Goal: Information Seeking & Learning: Check status

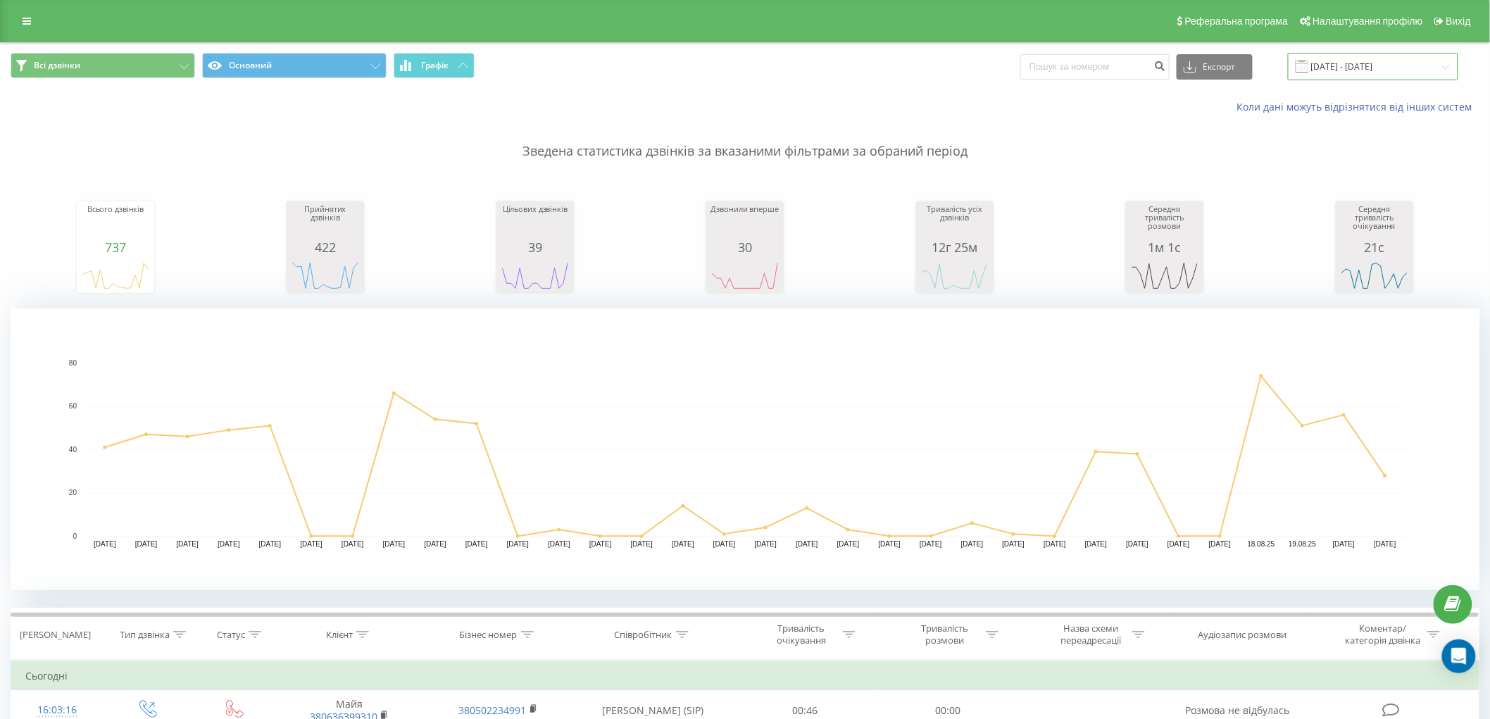
click at [1336, 68] on input "[DATE] - [DATE]" at bounding box center [1373, 66] width 170 height 27
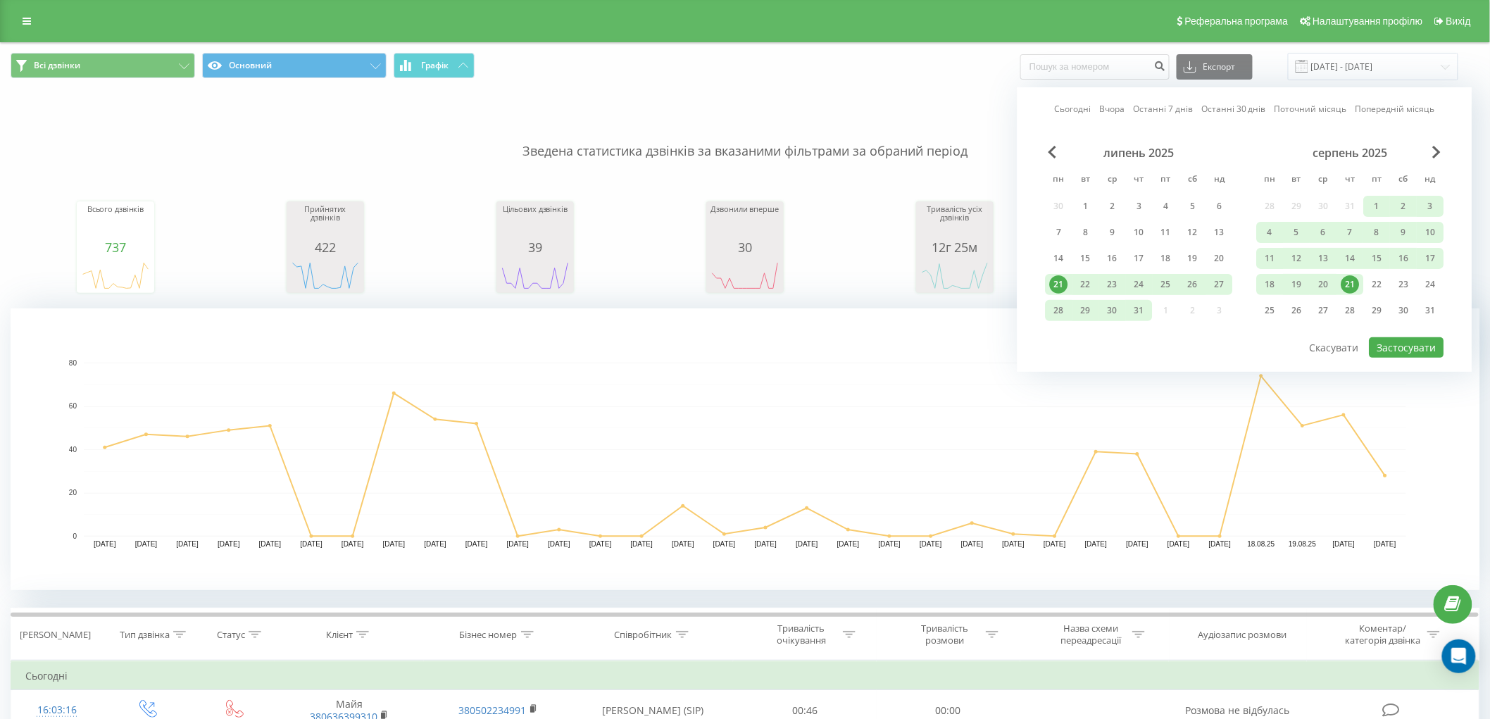
click at [1348, 284] on div "21" at bounding box center [1350, 284] width 18 height 18
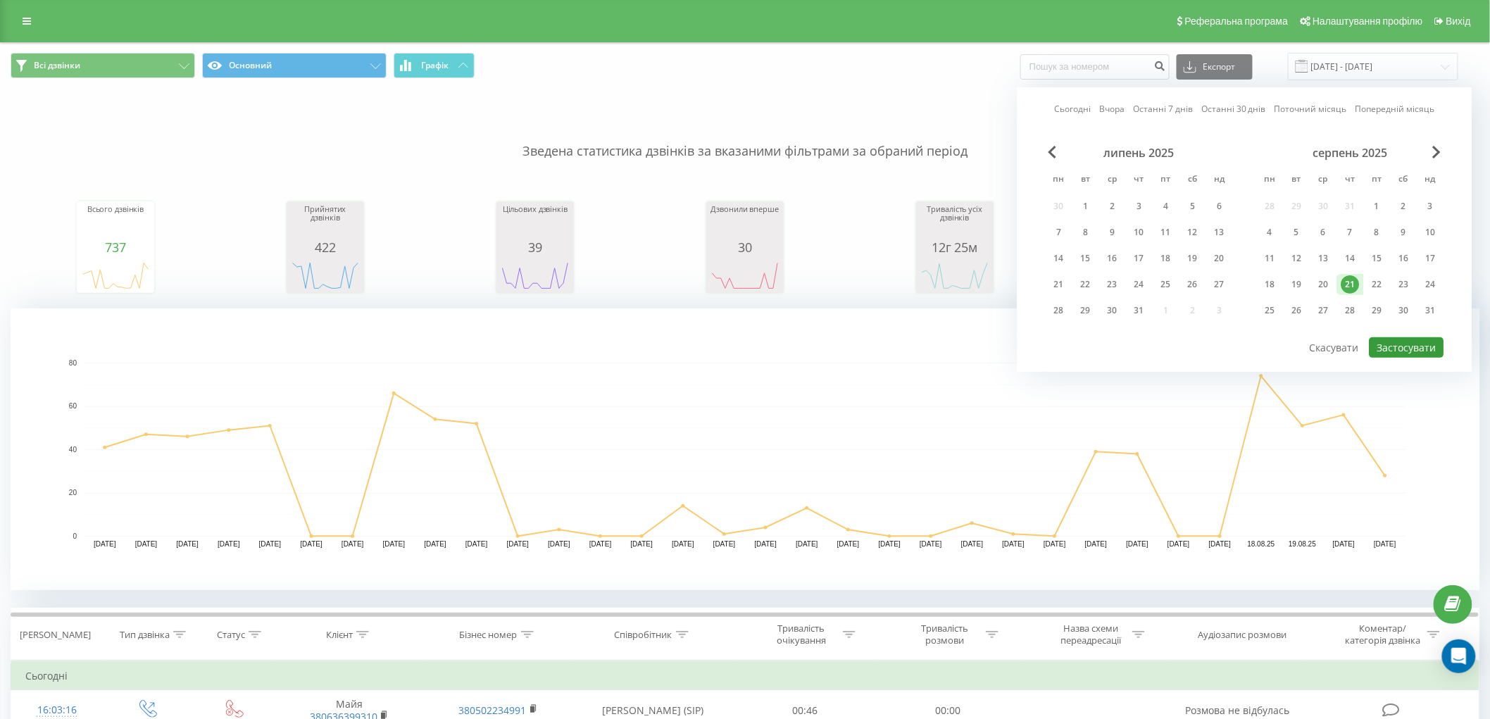
click at [1406, 342] on button "Застосувати" at bounding box center [1407, 347] width 75 height 20
type input "[DATE] - [DATE]"
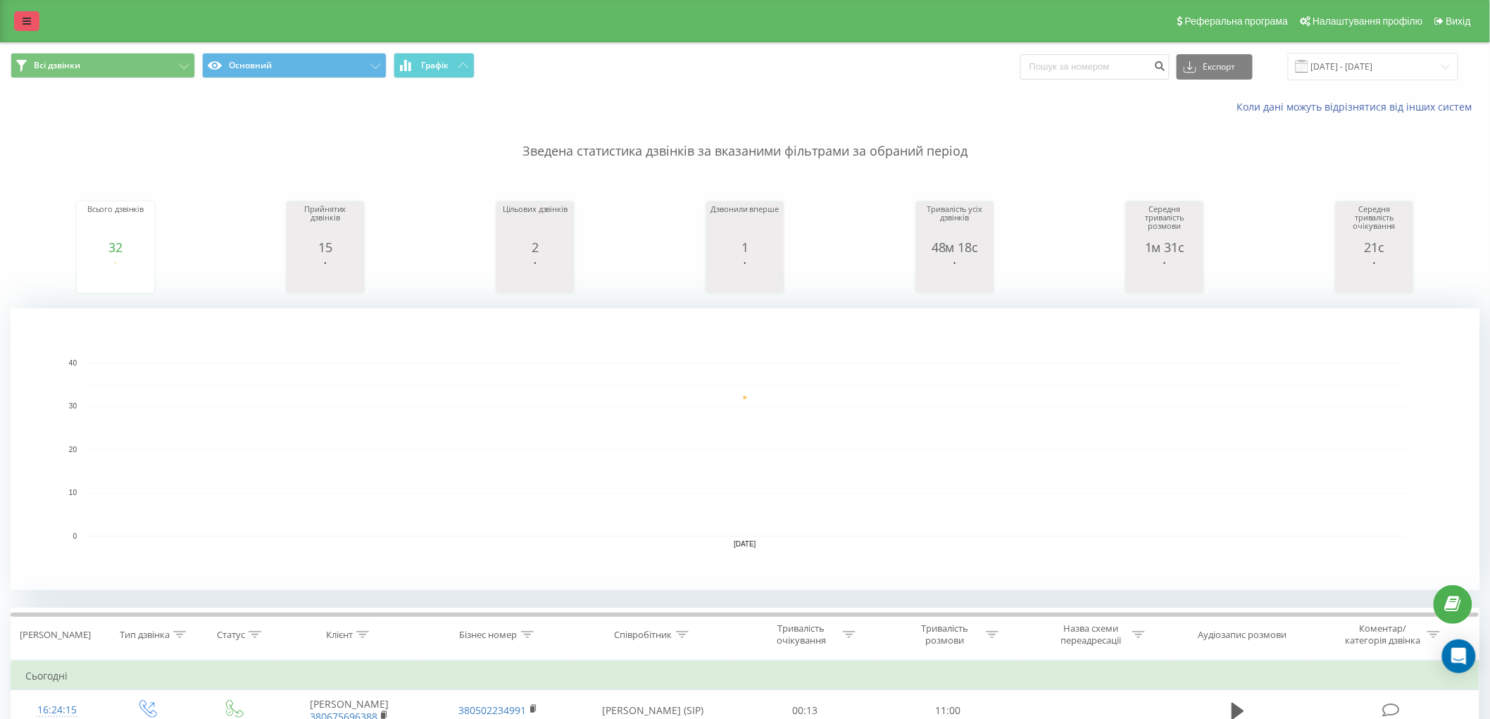
click at [21, 18] on link at bounding box center [26, 21] width 25 height 20
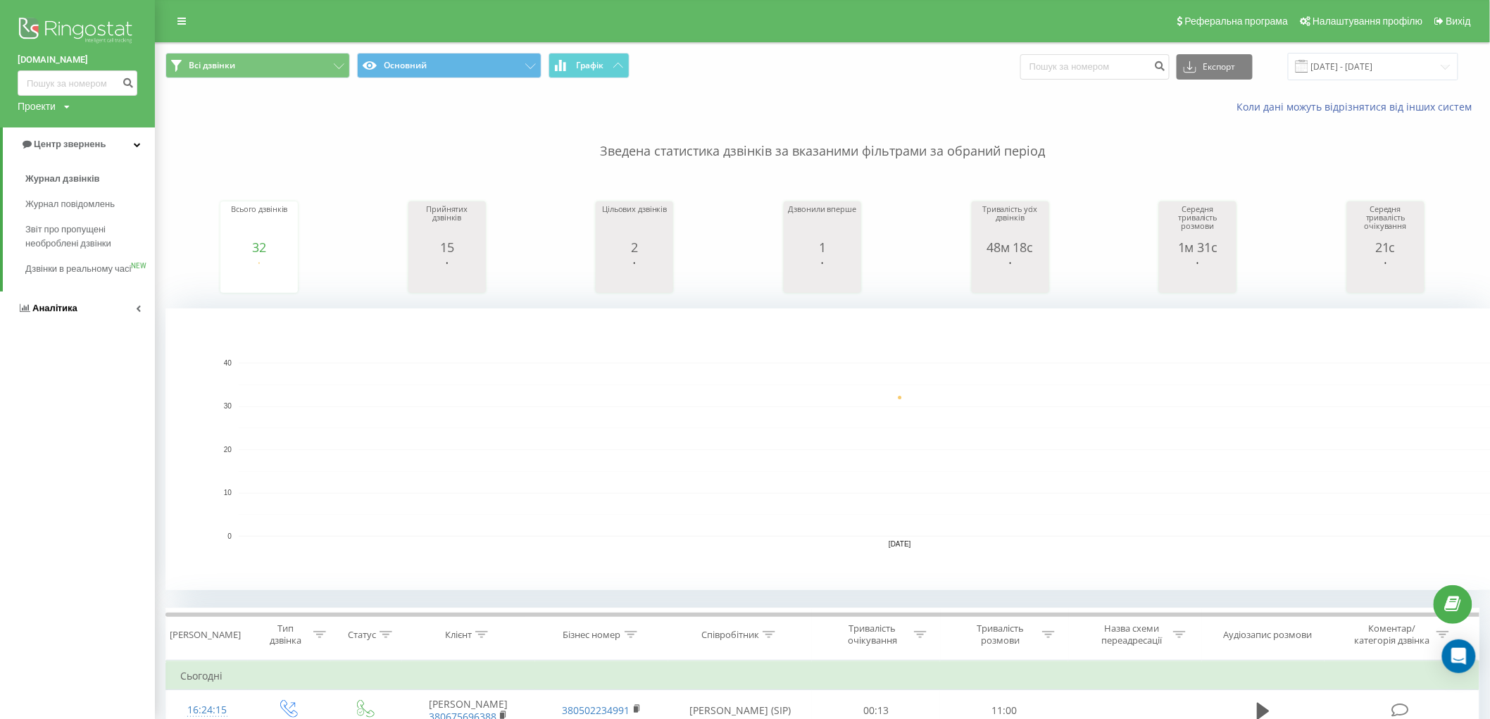
click at [51, 313] on span "Аналiтика" at bounding box center [54, 308] width 45 height 11
click at [75, 213] on span "Співробітники у реальному часі" at bounding box center [78, 220] width 107 height 28
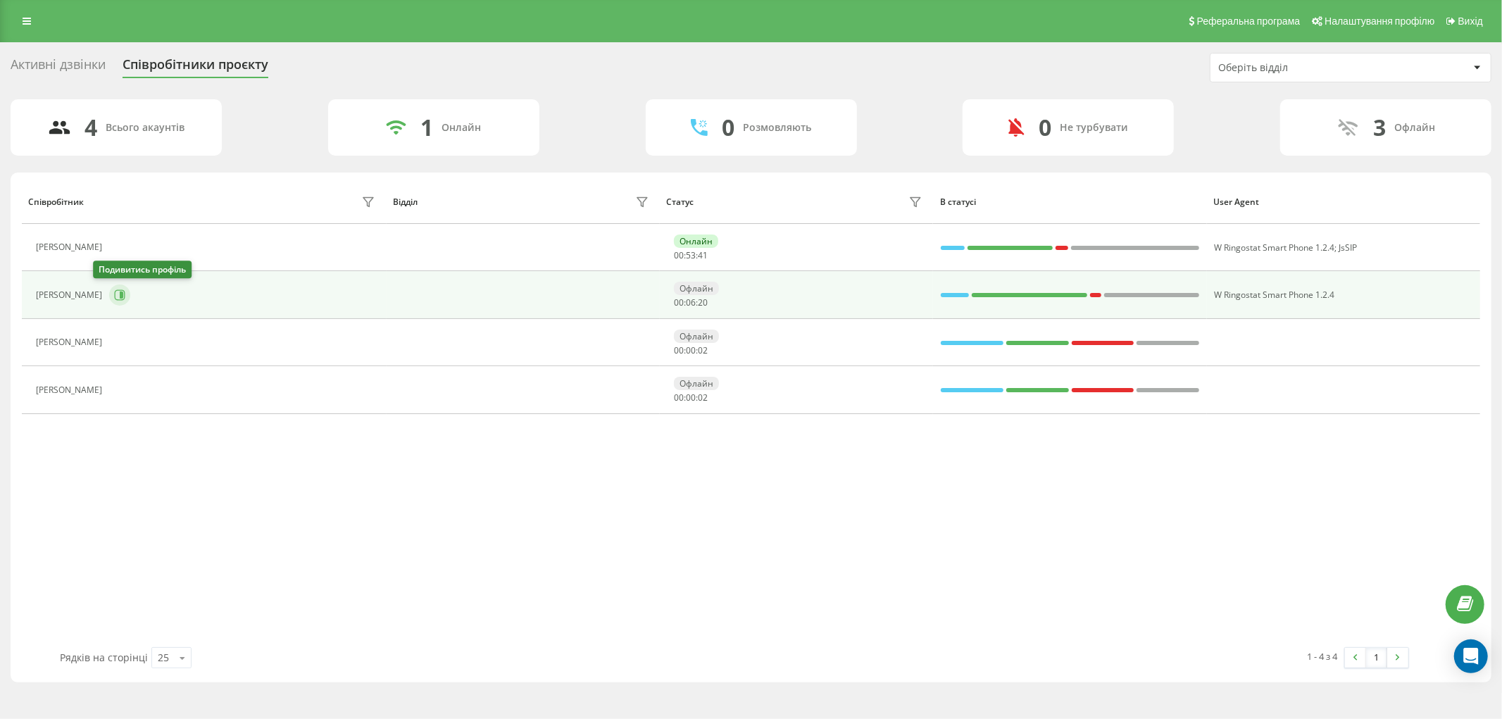
click at [114, 292] on icon at bounding box center [119, 294] width 11 height 11
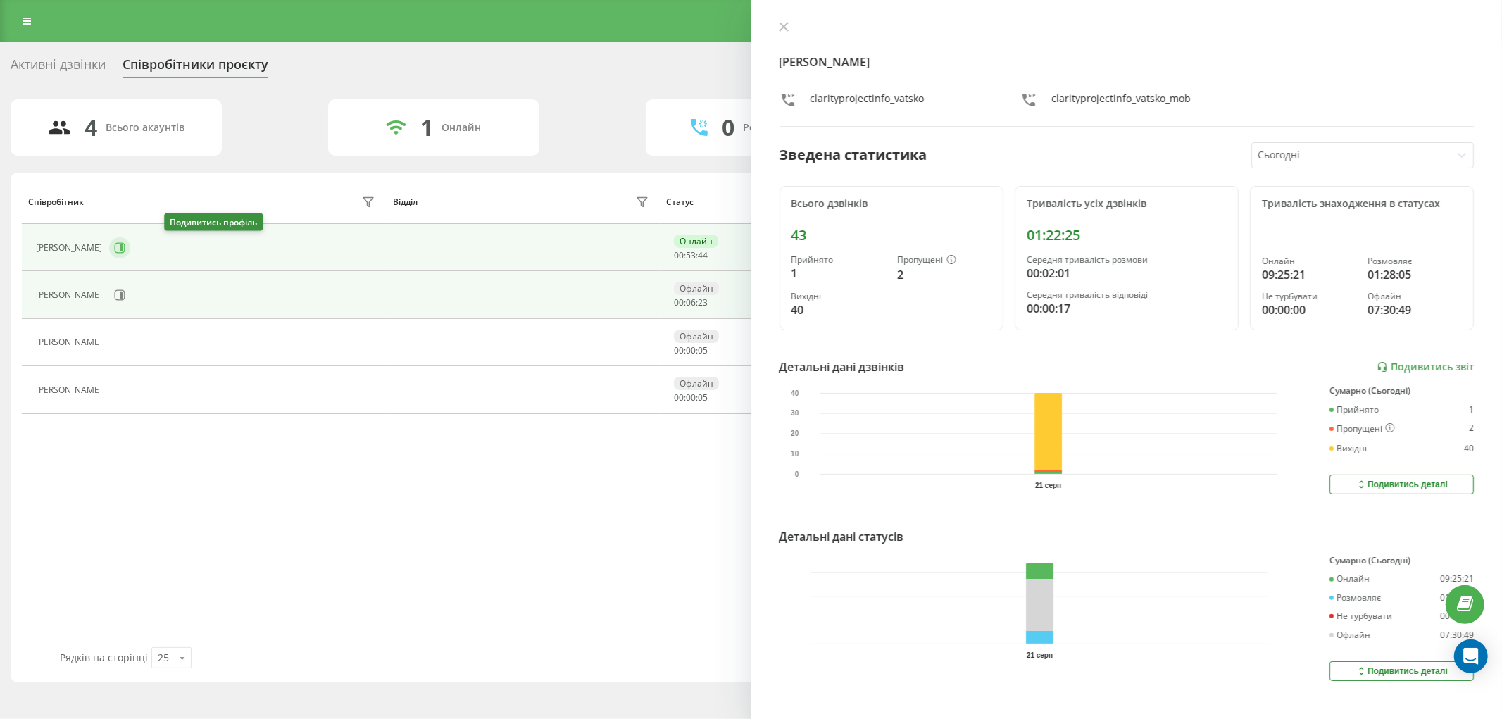
click at [123, 247] on icon at bounding box center [122, 247] width 4 height 7
click at [114, 292] on icon at bounding box center [119, 294] width 11 height 11
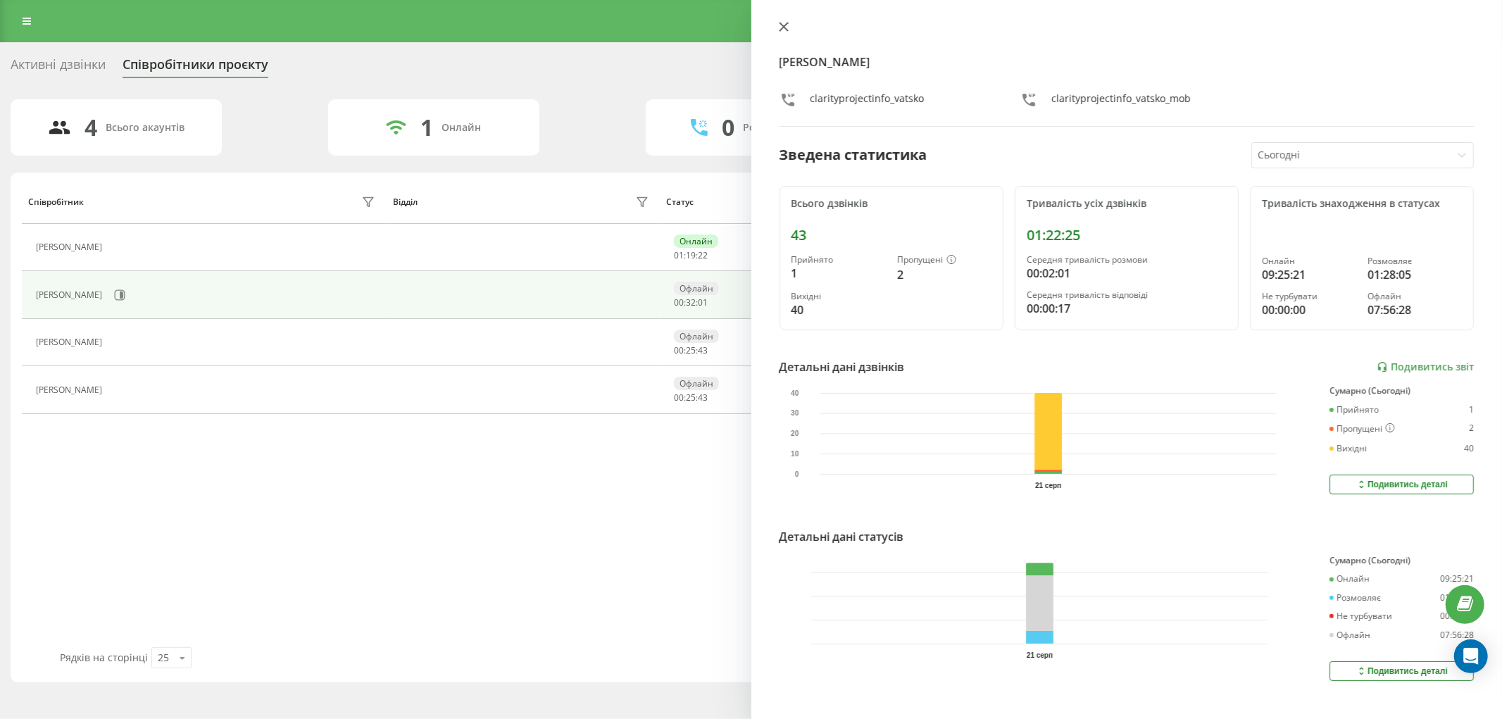
click at [780, 28] on icon at bounding box center [784, 27] width 10 height 10
